Goal: Navigation & Orientation: Find specific page/section

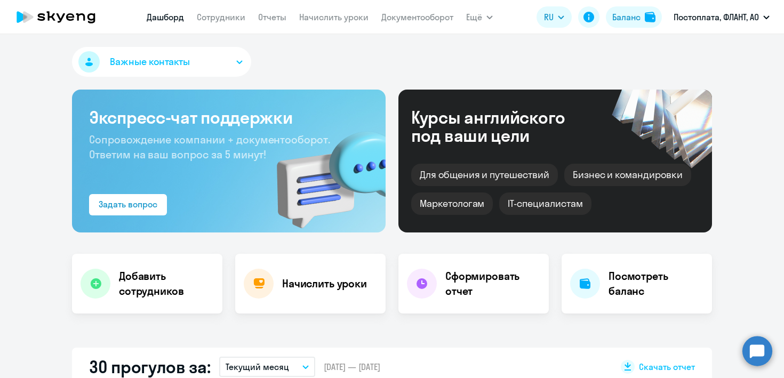
select select "30"
click at [236, 59] on button "Важные контакты" at bounding box center [161, 62] width 179 height 30
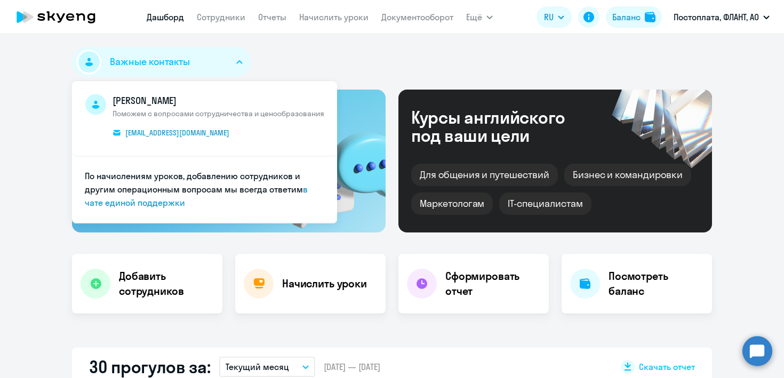
click at [295, 57] on div "Важные контакты [PERSON_NAME] Поможем с вопросами сотрудничества и ценообразова…" at bounding box center [392, 64] width 640 height 34
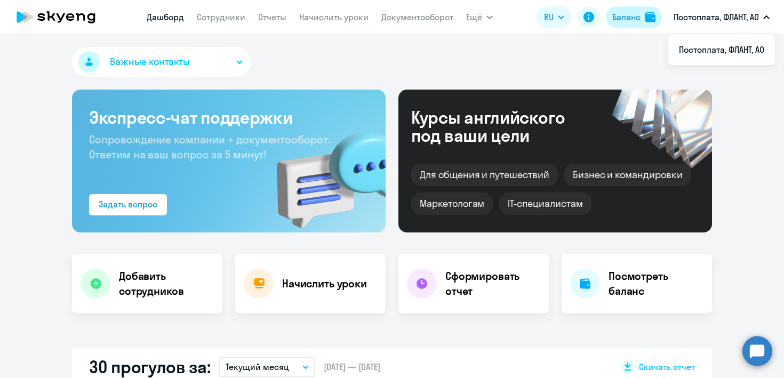
click at [634, 20] on div "Баланс" at bounding box center [626, 17] width 28 height 13
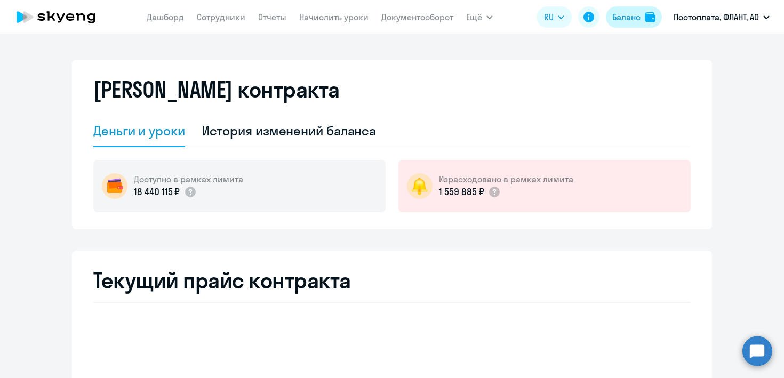
select select "english_adult_not_native_speaker"
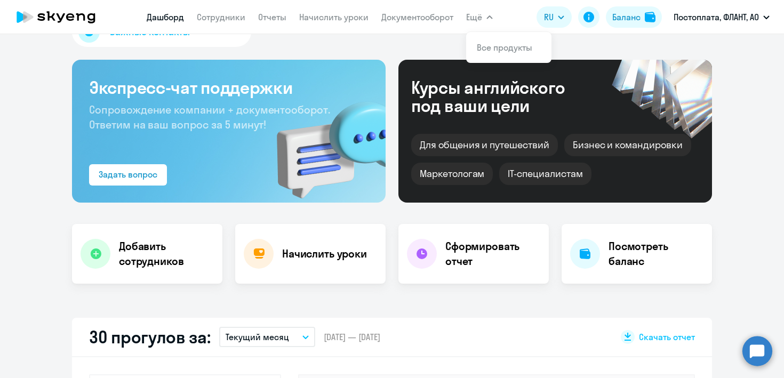
scroll to position [81, 0]
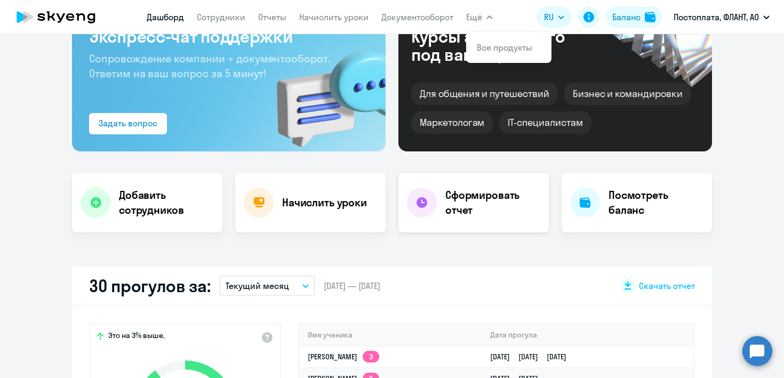
select select "30"
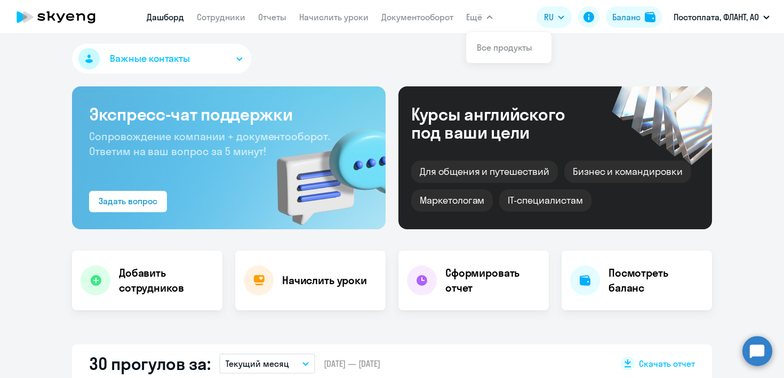
scroll to position [0, 0]
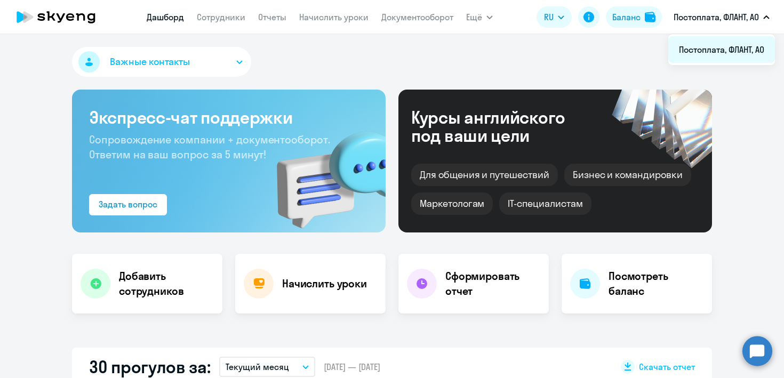
click at [748, 49] on li "Постоплата, ФЛАНТ, АО" at bounding box center [721, 49] width 107 height 27
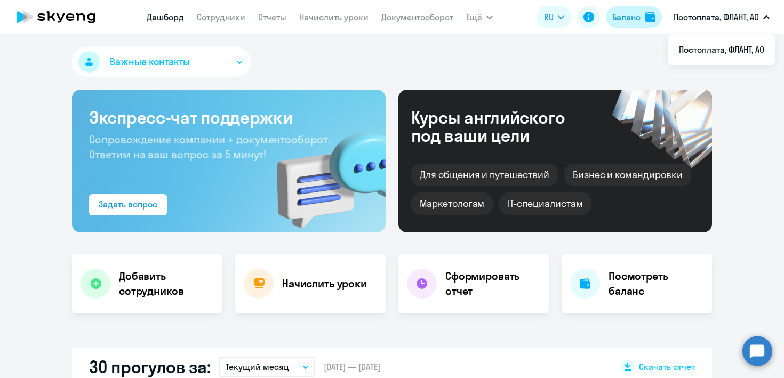
select select "30"
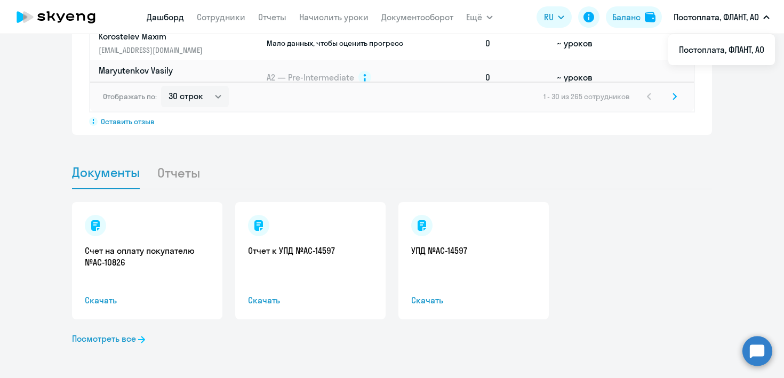
scroll to position [971, 0]
click at [175, 174] on li "Отчеты" at bounding box center [187, 171] width 60 height 33
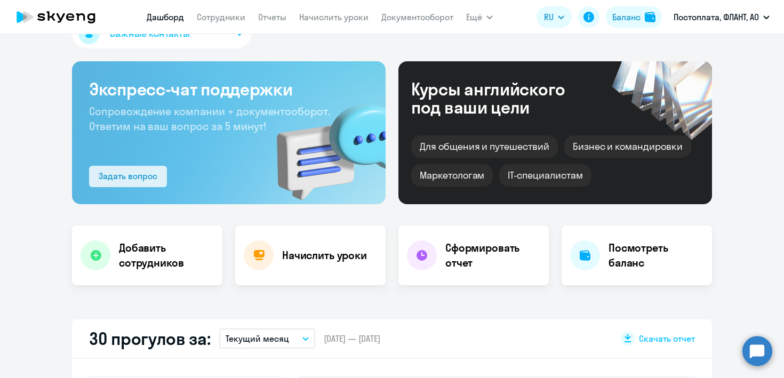
scroll to position [0, 0]
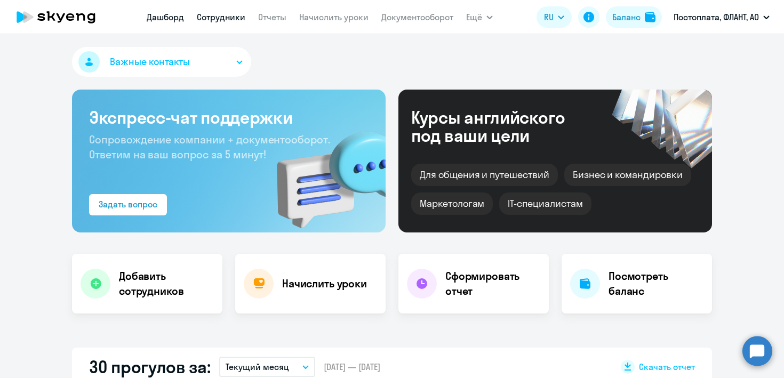
click at [228, 14] on link "Сотрудники" at bounding box center [221, 17] width 49 height 11
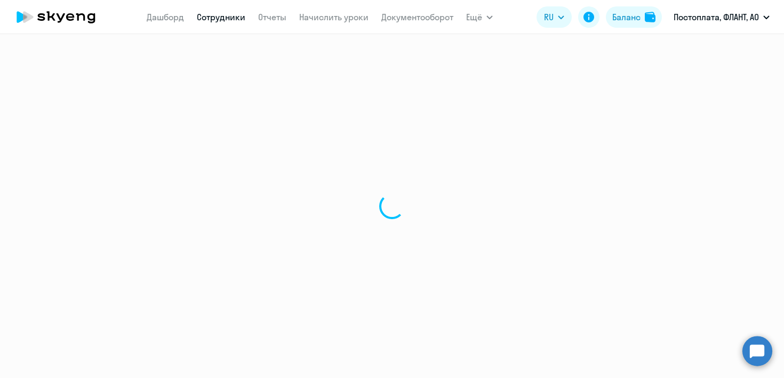
select select "30"
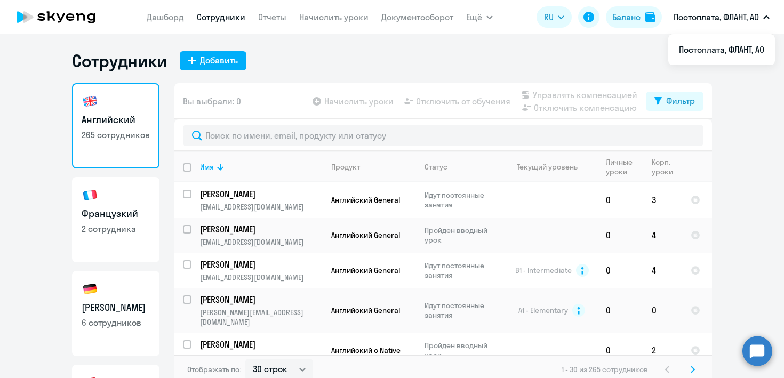
click at [122, 231] on p "2 сотрудника" at bounding box center [116, 229] width 68 height 12
select select "30"
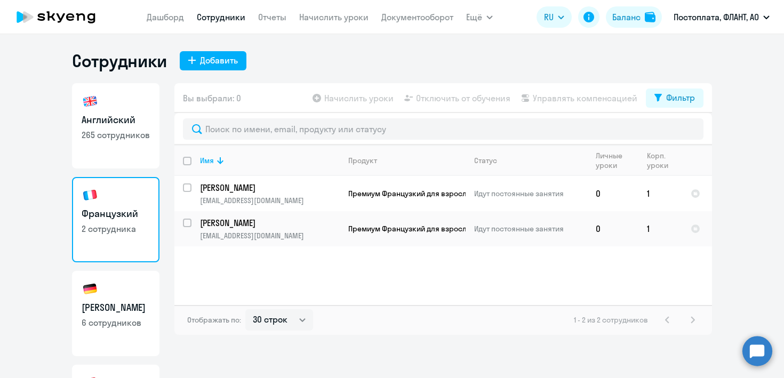
click at [114, 284] on link "Немецкий 6 сотрудников" at bounding box center [115, 313] width 87 height 85
select select "30"
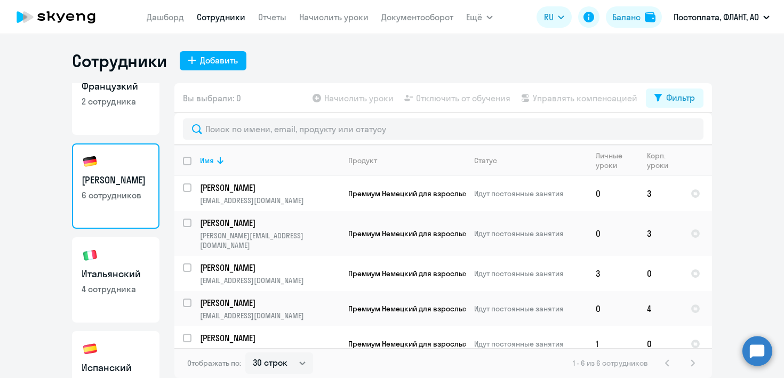
scroll to position [134, 0]
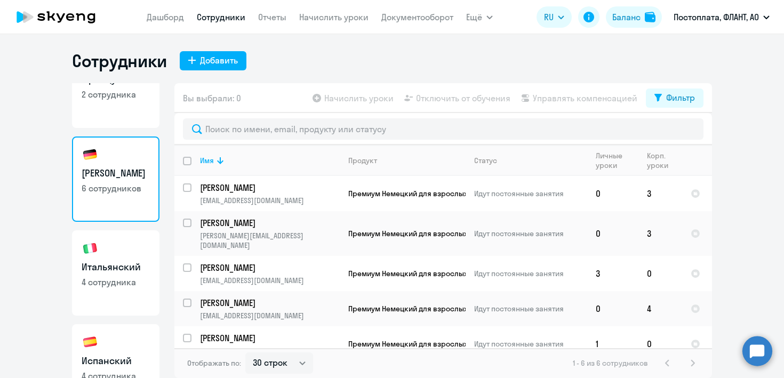
click at [129, 261] on h3 "Итальянский" at bounding box center [116, 267] width 68 height 14
select select "30"
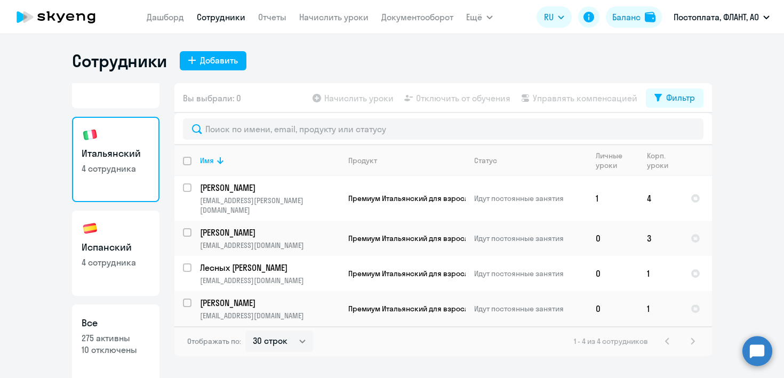
scroll to position [260, 0]
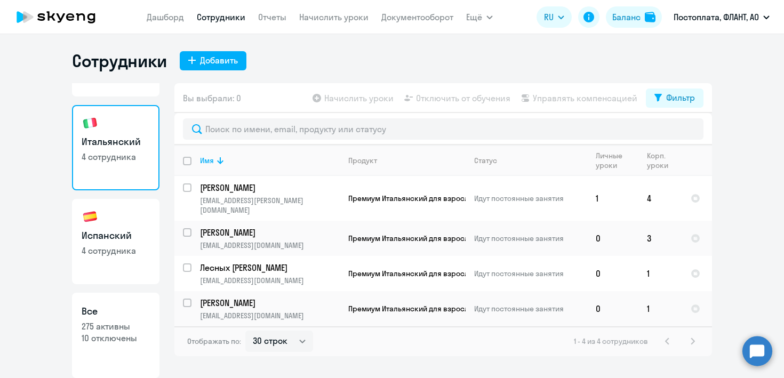
click at [112, 67] on h1 "Сотрудники" at bounding box center [119, 60] width 95 height 21
click at [226, 18] on link "Сотрудники" at bounding box center [221, 17] width 49 height 11
select select "30"
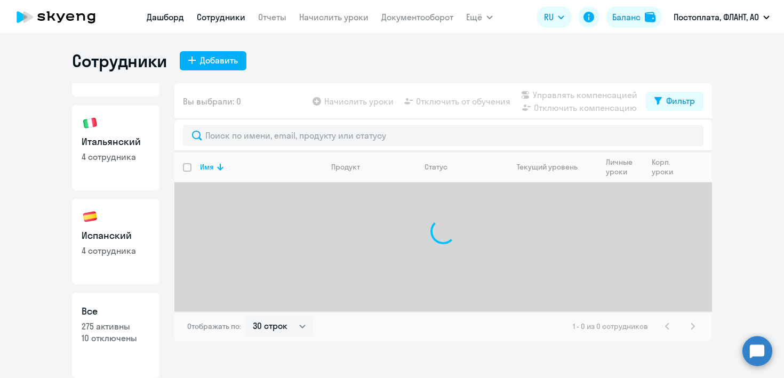
click at [157, 20] on link "Дашборд" at bounding box center [165, 17] width 37 height 11
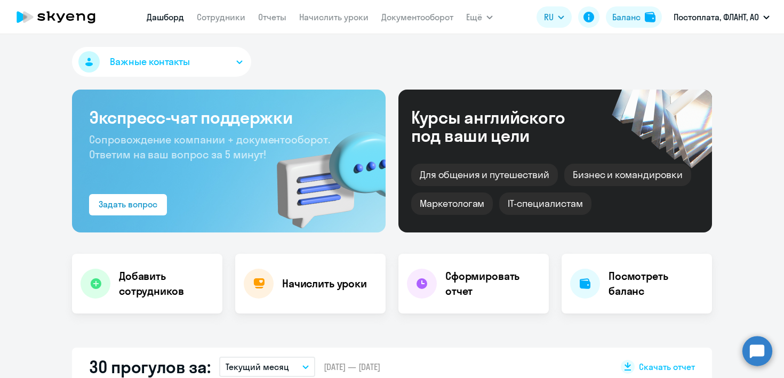
select select "30"
